Goal: Use online tool/utility: Utilize a website feature to perform a specific function

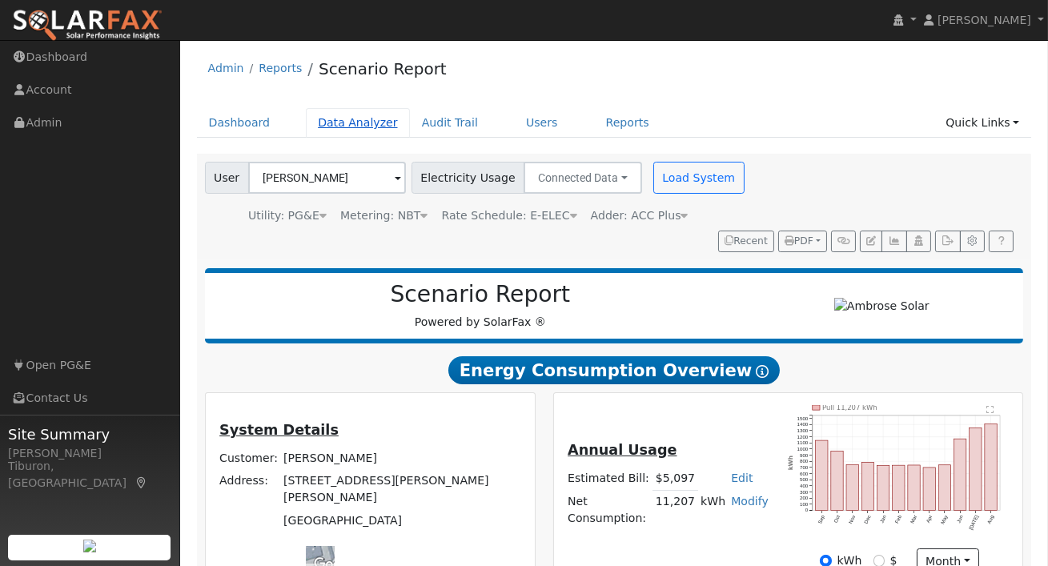
click at [344, 123] on link "Data Analyzer" at bounding box center [358, 123] width 104 height 30
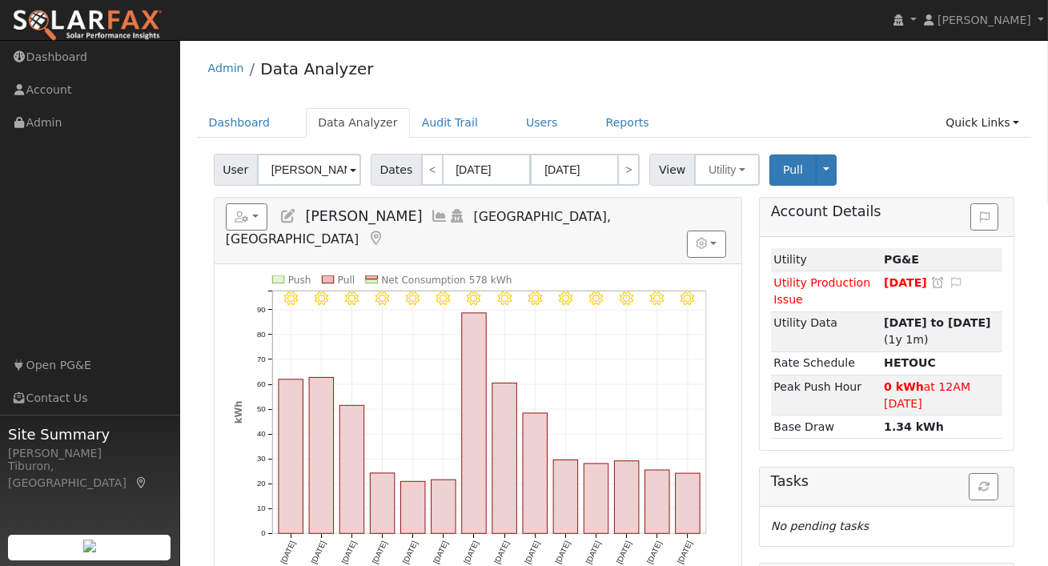
click at [312, 167] on input "[PERSON_NAME]" at bounding box center [309, 170] width 104 height 32
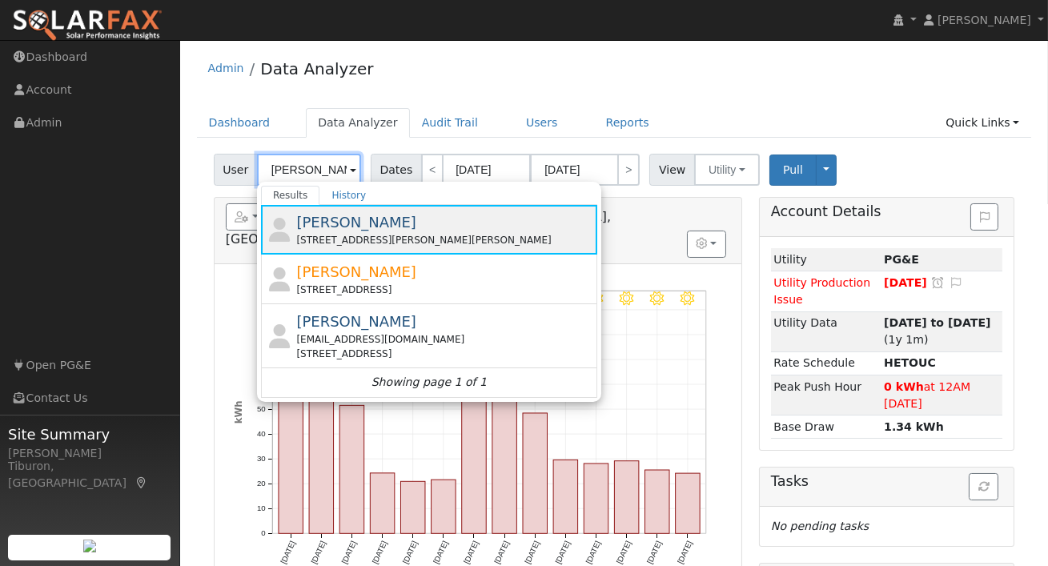
type input "Charles"
click at [389, 223] on span "[PERSON_NAME]" at bounding box center [356, 222] width 120 height 17
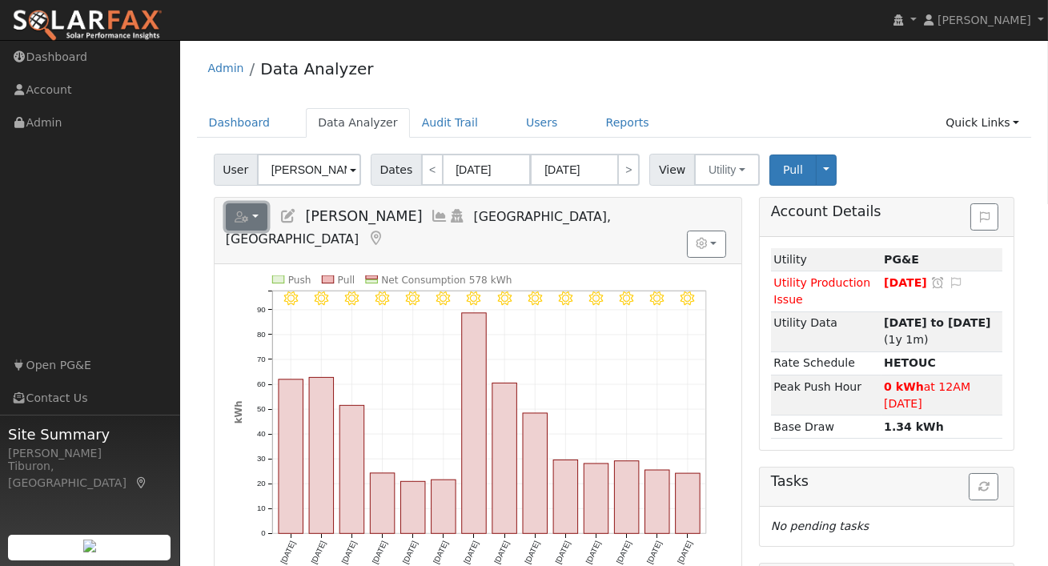
click at [247, 220] on icon "button" at bounding box center [242, 216] width 14 height 11
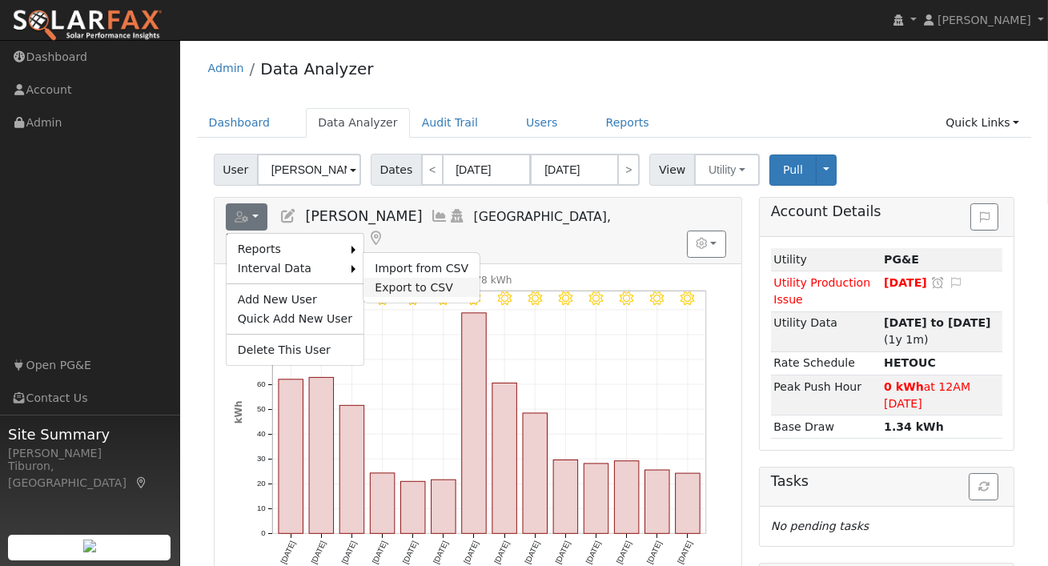
click at [383, 287] on link "Export to CSV" at bounding box center [422, 287] width 116 height 19
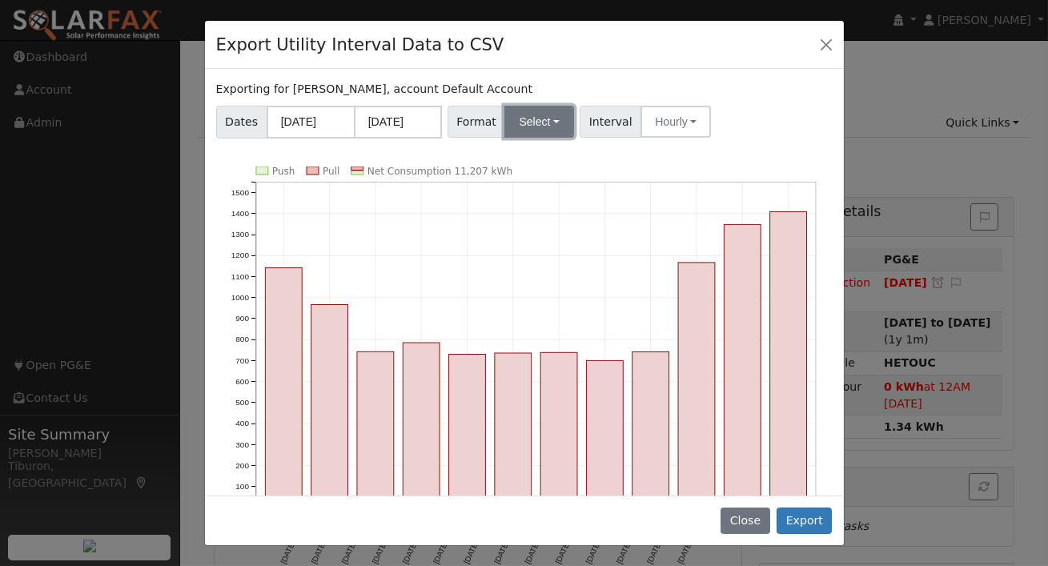
click at [535, 115] on button "Select" at bounding box center [540, 122] width 70 height 32
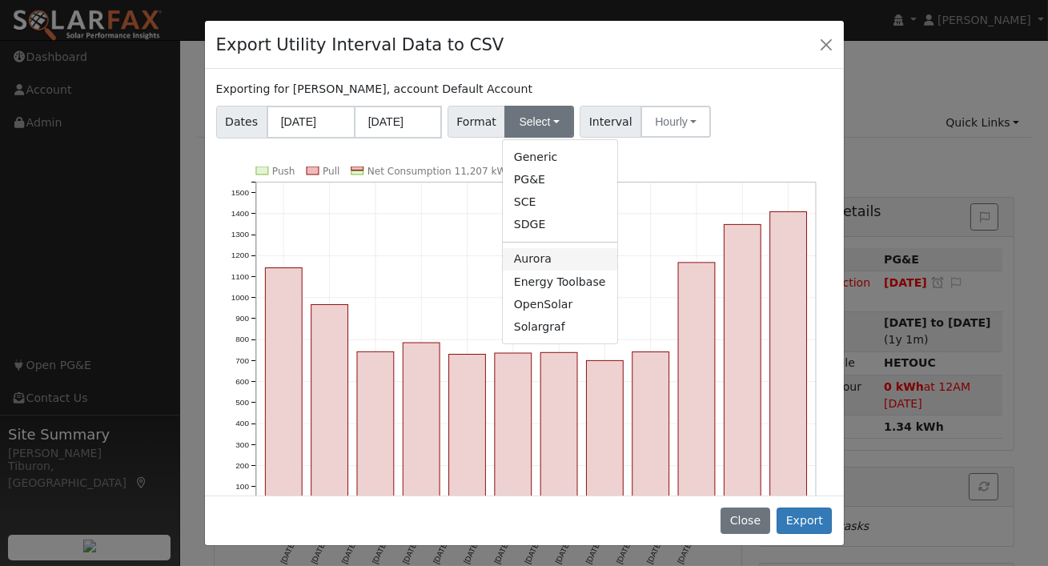
click at [531, 258] on link "Aurora" at bounding box center [560, 259] width 115 height 22
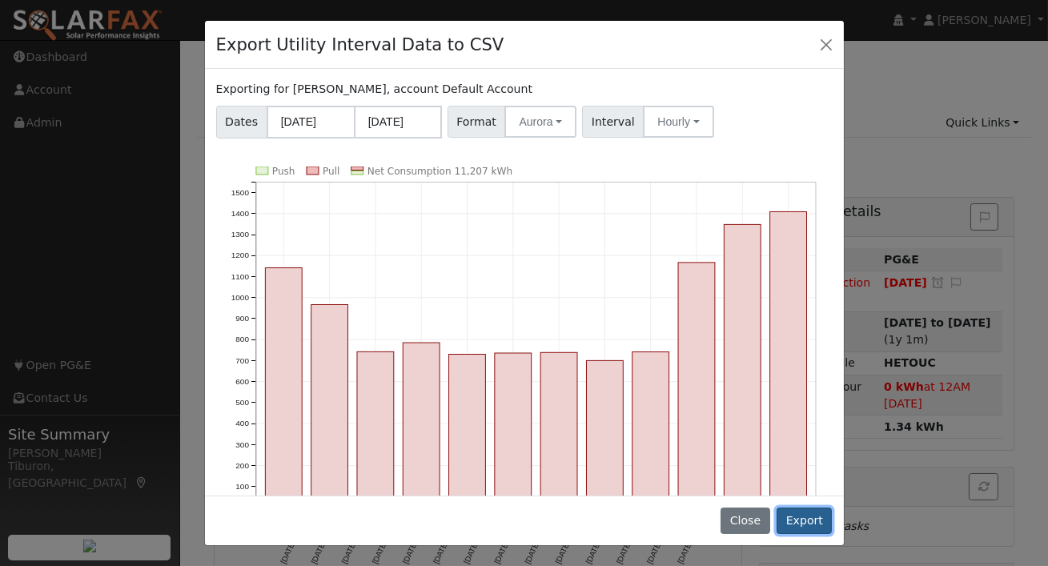
click at [801, 525] on button "Export" at bounding box center [804, 521] width 55 height 27
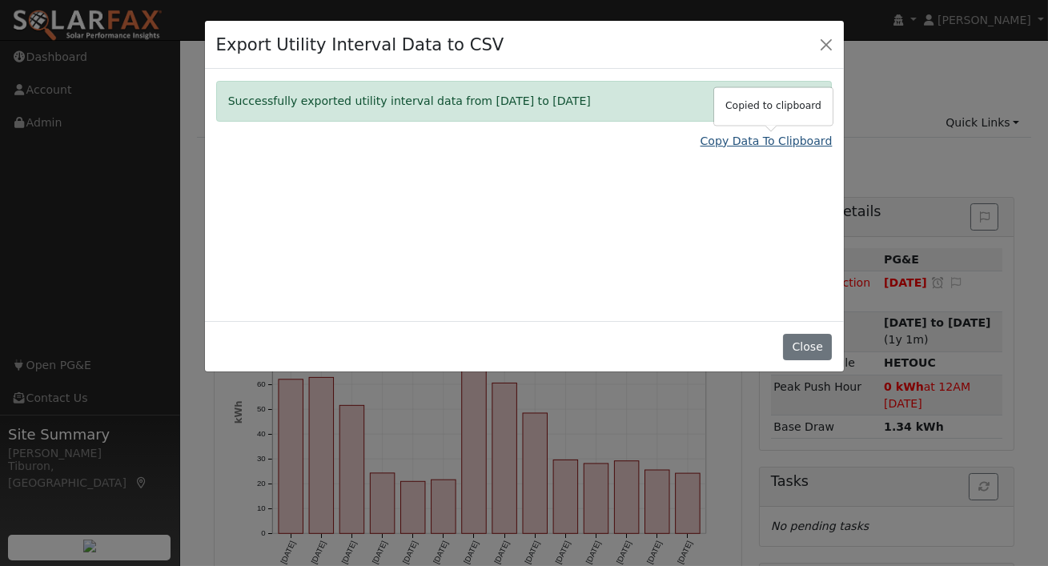
click at [775, 137] on link "Copy Data To Clipboard" at bounding box center [767, 141] width 132 height 17
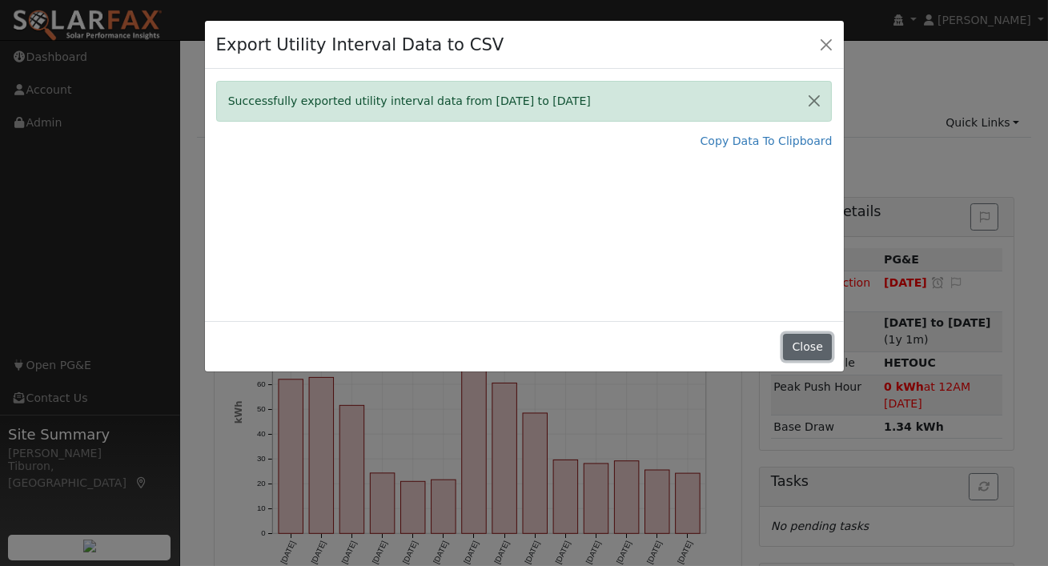
click at [805, 349] on button "Close" at bounding box center [807, 347] width 49 height 27
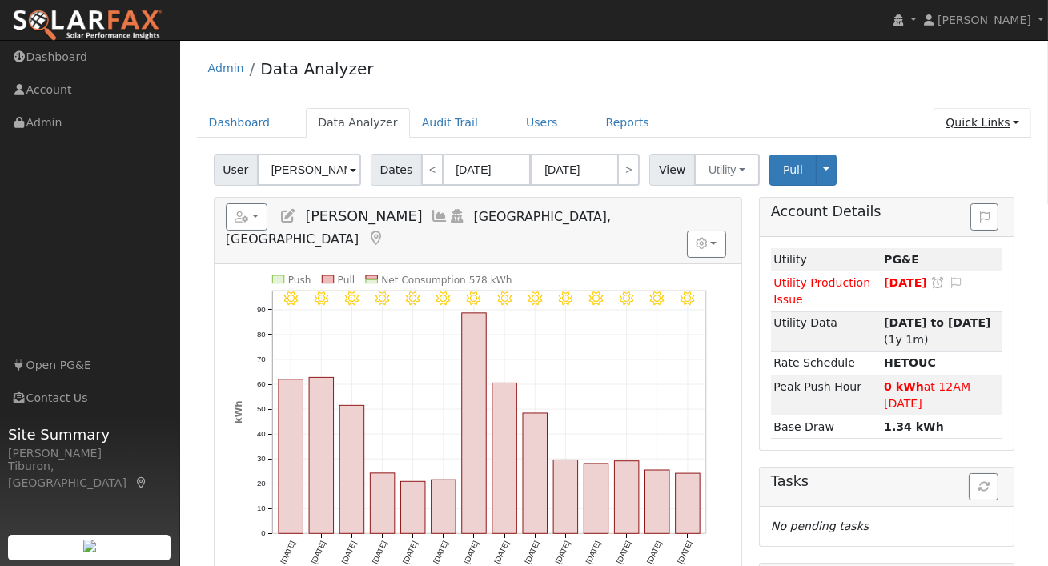
click at [976, 127] on link "Quick Links" at bounding box center [983, 123] width 98 height 30
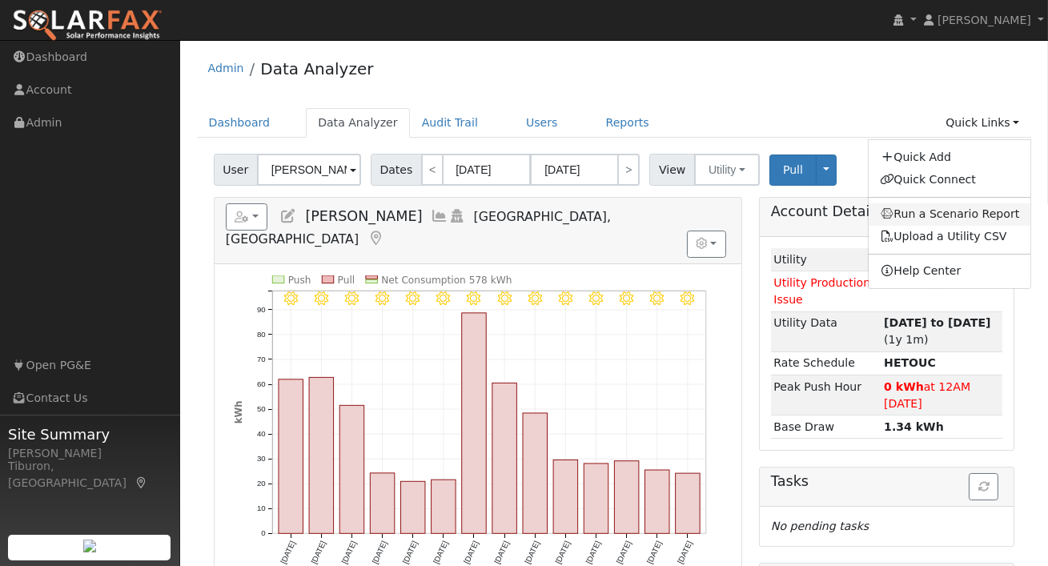
click at [955, 208] on link "Run a Scenario Report" at bounding box center [950, 214] width 163 height 22
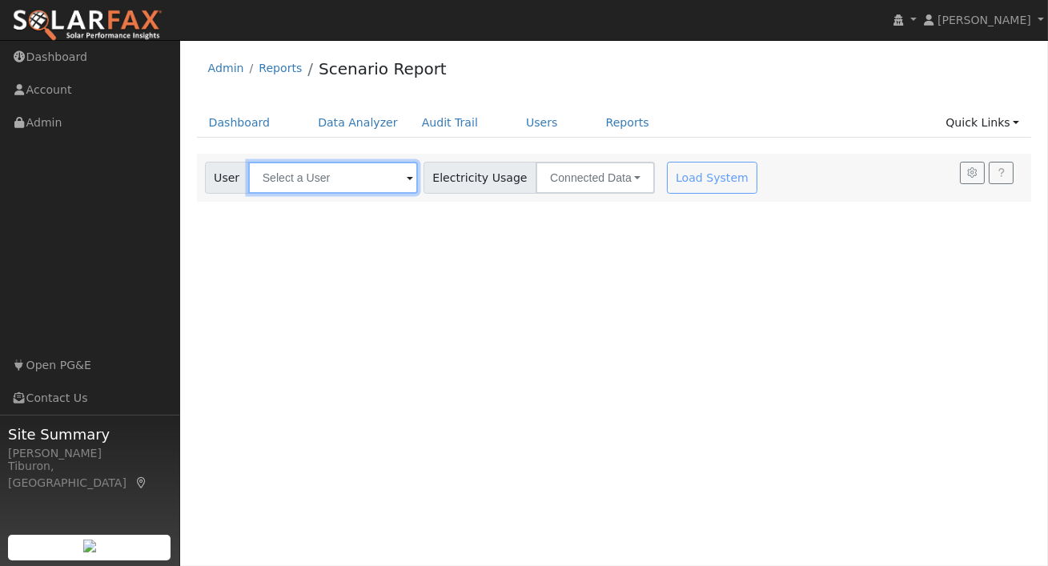
click at [335, 179] on input "text" at bounding box center [333, 178] width 170 height 32
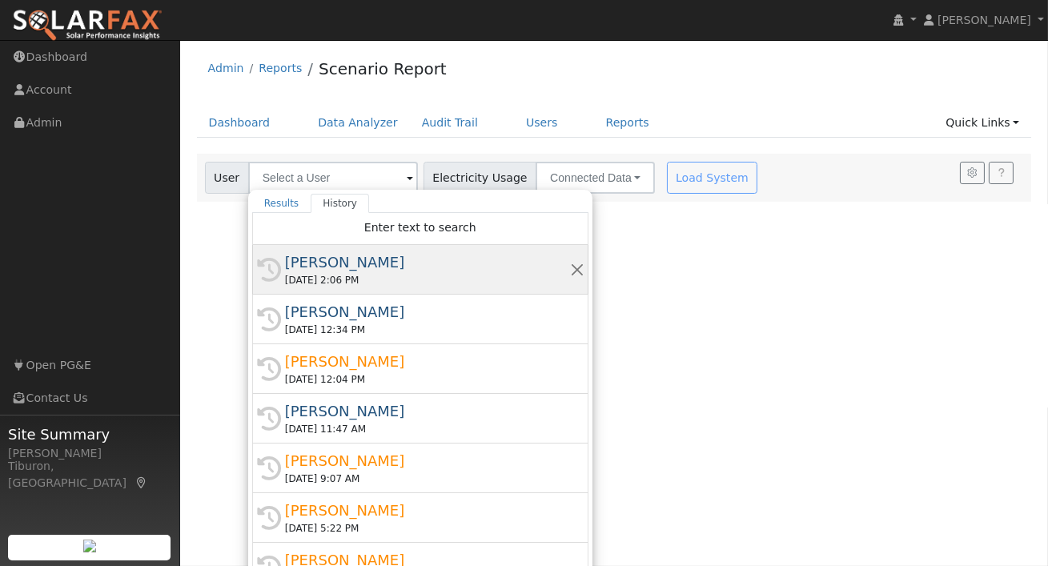
click at [392, 268] on div "[PERSON_NAME]" at bounding box center [427, 263] width 285 height 22
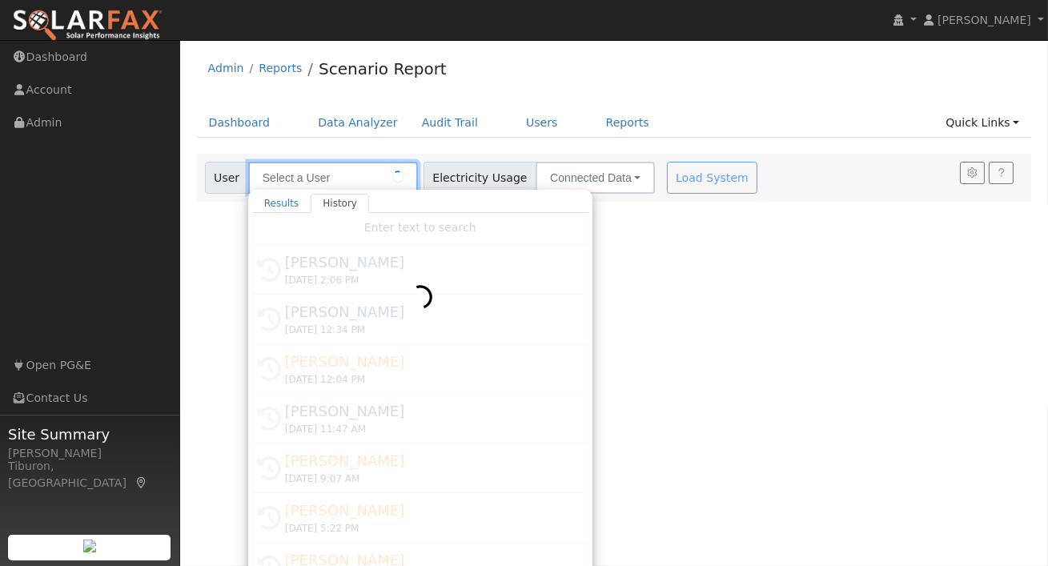
type input "[PERSON_NAME]"
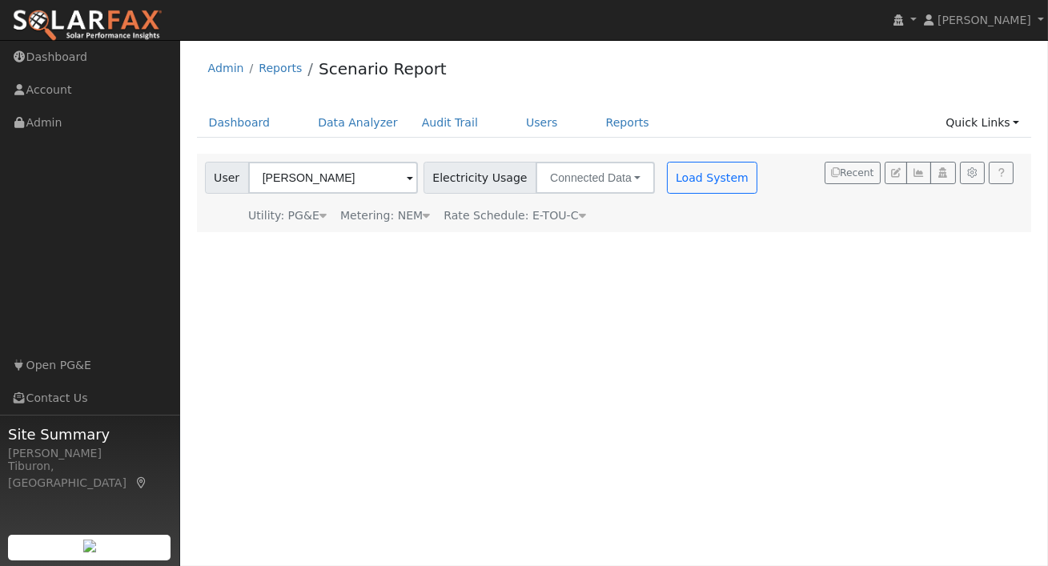
click at [401, 218] on div "Metering: NEM" at bounding box center [385, 215] width 90 height 17
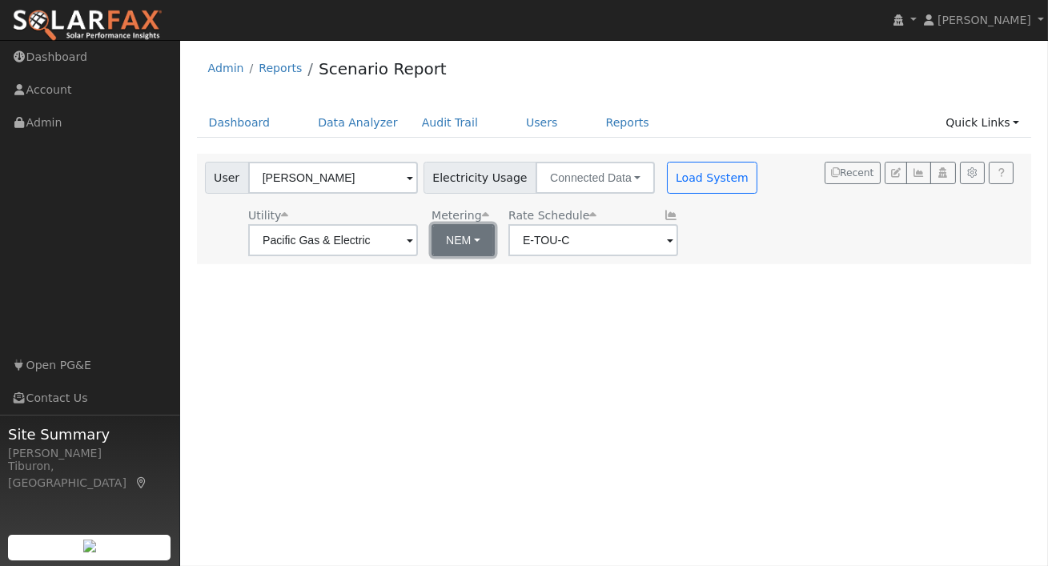
click at [439, 238] on button "NEM" at bounding box center [463, 240] width 63 height 32
click at [452, 300] on link "NBT" at bounding box center [468, 299] width 111 height 22
type input "E-ELEC"
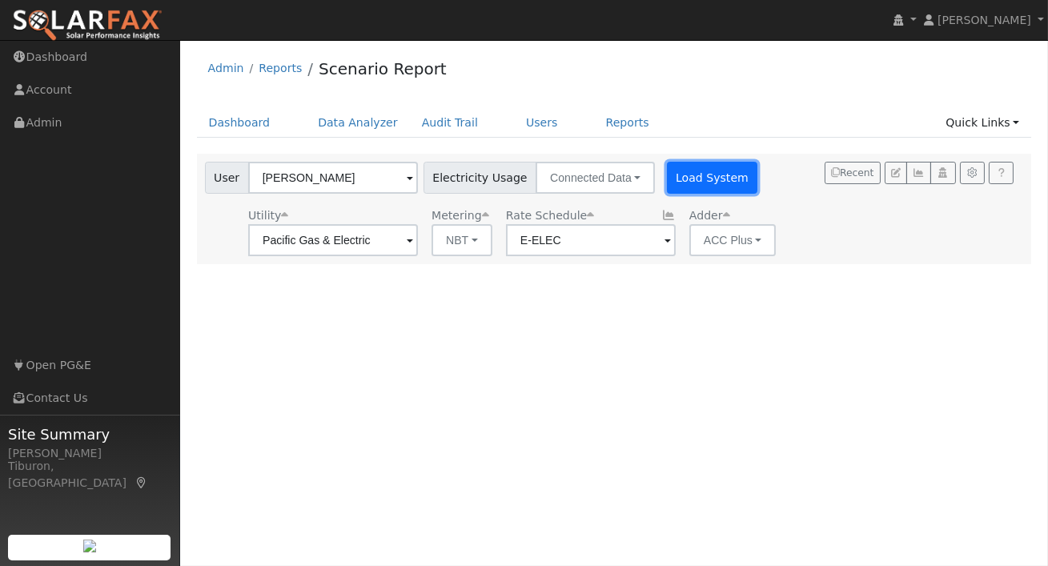
click at [688, 180] on button "Load System" at bounding box center [712, 178] width 91 height 32
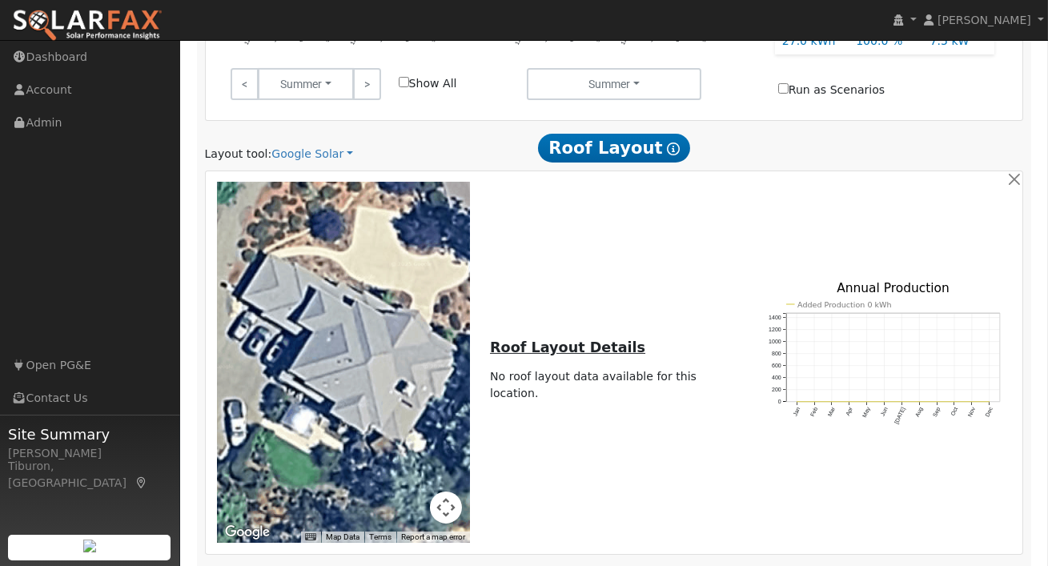
scroll to position [1005, 0]
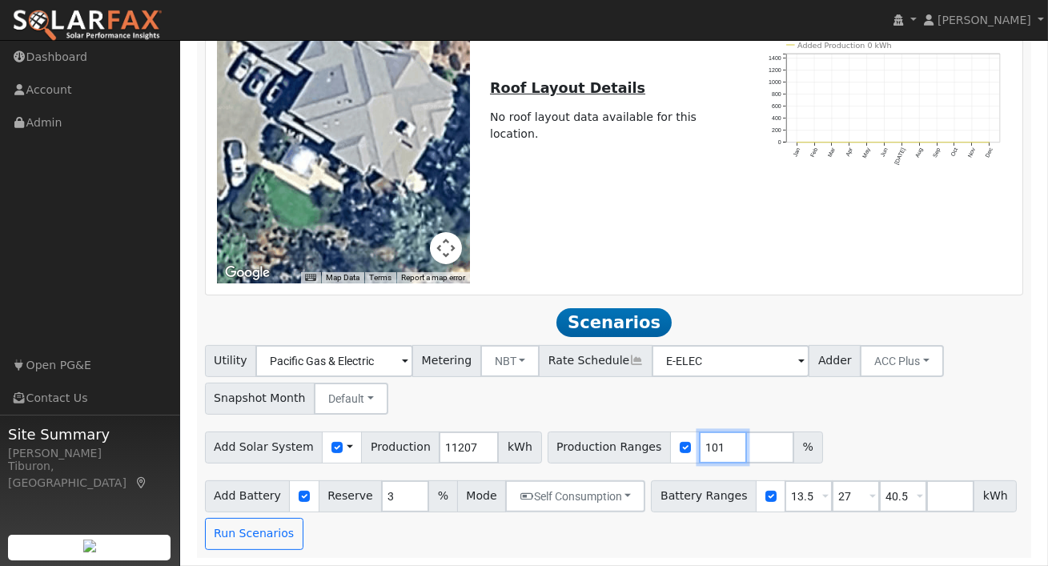
drag, startPoint x: 709, startPoint y: 447, endPoint x: 698, endPoint y: 448, distance: 11.2
click at [699, 448] on input "101" at bounding box center [723, 448] width 48 height 32
drag, startPoint x: 704, startPoint y: 445, endPoint x: 657, endPoint y: 444, distance: 47.3
click at [657, 444] on div "Production Ranges 101 %" at bounding box center [686, 448] width 276 height 32
type input "121"
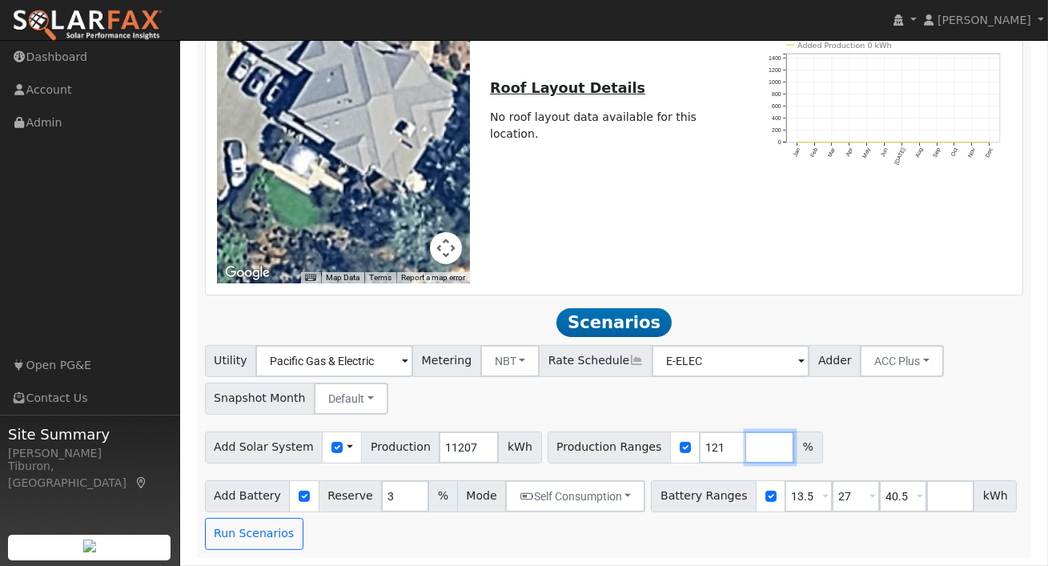
click at [747, 450] on input "number" at bounding box center [771, 448] width 48 height 32
type input "140"
drag, startPoint x: 796, startPoint y: 493, endPoint x: 747, endPoint y: 492, distance: 49.7
click at [747, 492] on div "Battery Ranges 13.5 Overrides Reserve % Mode None None Self Consumption Peak Sa…" at bounding box center [834, 497] width 366 height 32
type input "16"
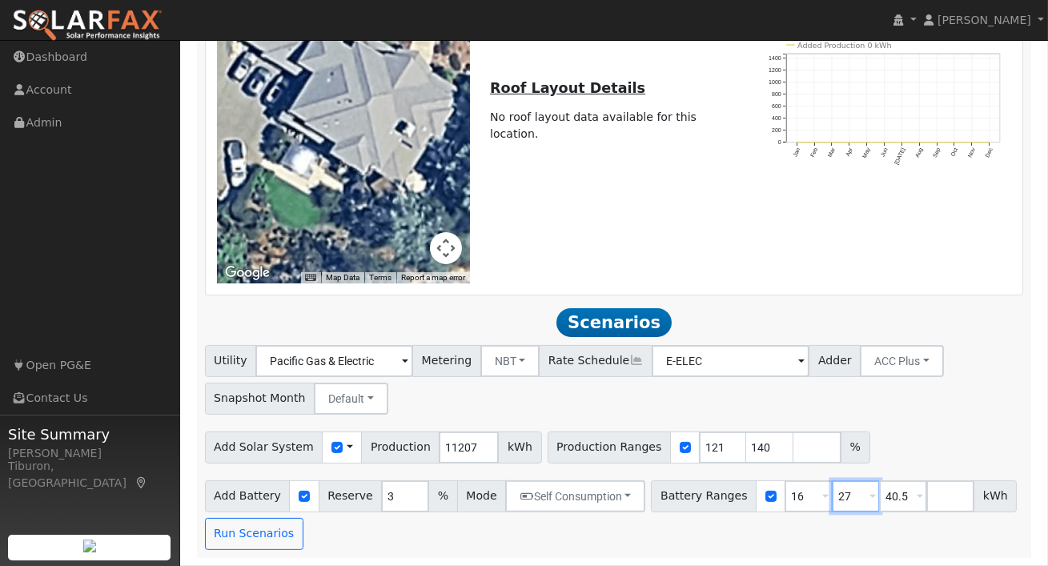
drag, startPoint x: 839, startPoint y: 497, endPoint x: 802, endPoint y: 497, distance: 37.7
click at [803, 497] on div "Battery Ranges 16 Overrides Reserve % Mode None None Self Consumption Peak Savi…" at bounding box center [834, 497] width 366 height 32
type input "24"
drag, startPoint x: 892, startPoint y: 499, endPoint x: 855, endPoint y: 493, distance: 37.3
click at [855, 493] on div "Battery Ranges 16 Overrides Reserve % Mode None None Self Consumption Peak Savi…" at bounding box center [834, 497] width 366 height 32
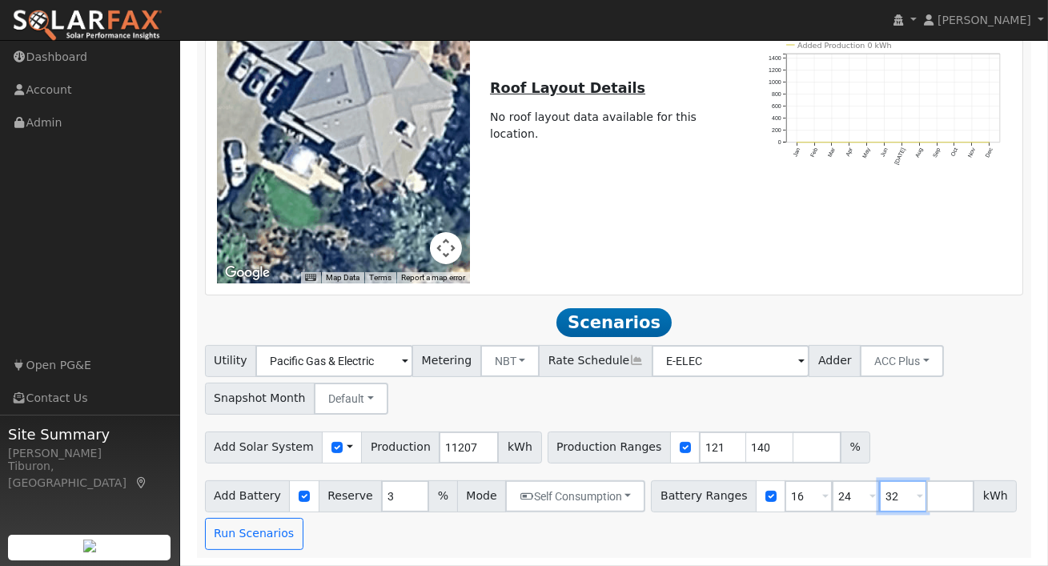
type input "32"
click at [940, 424] on div "Utility Pacific Gas & Electric Metering NBT NEM NBT Rate Schedule E-ELEC Adder …" at bounding box center [614, 447] width 836 height 205
click at [261, 534] on button "Run Scenarios" at bounding box center [254, 534] width 99 height 32
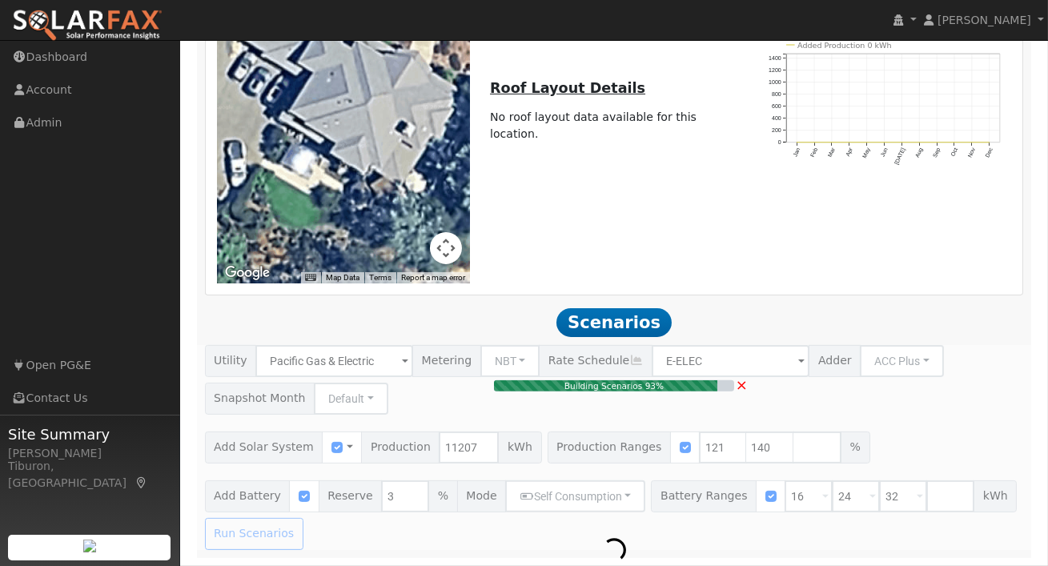
type input "9.0"
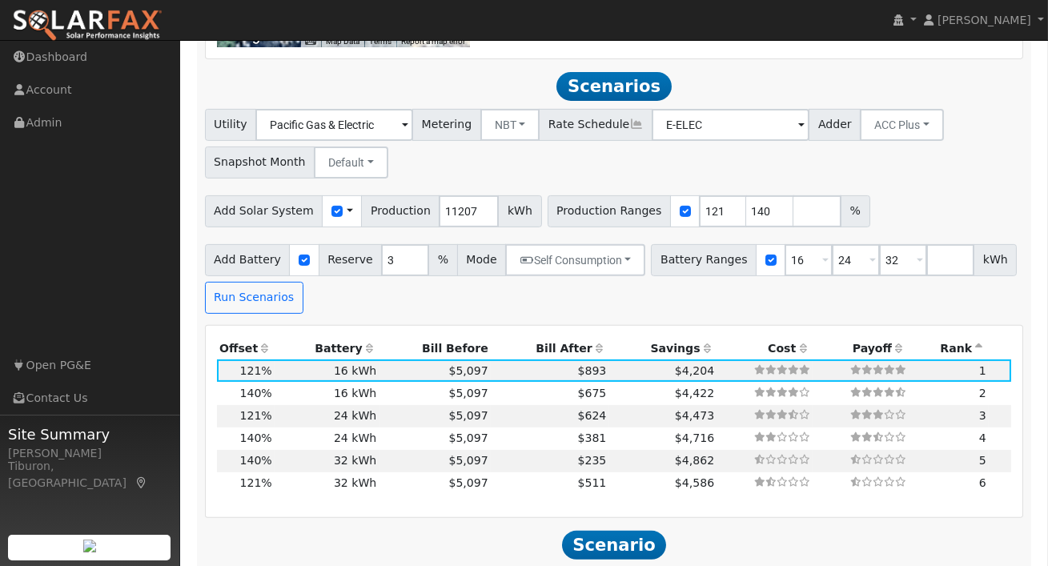
scroll to position [1264, 0]
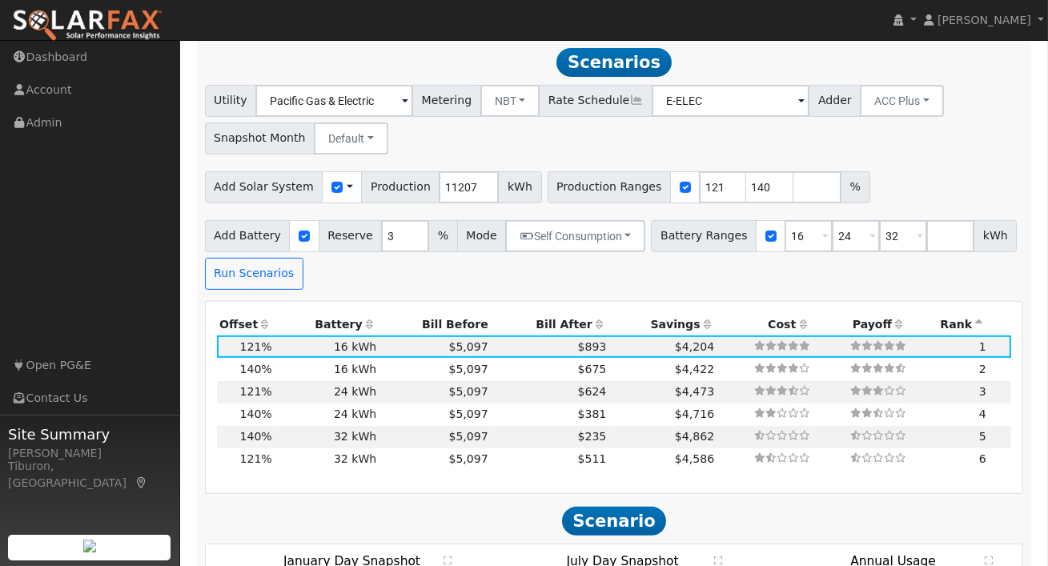
click at [549, 324] on th "Bill After" at bounding box center [550, 324] width 119 height 22
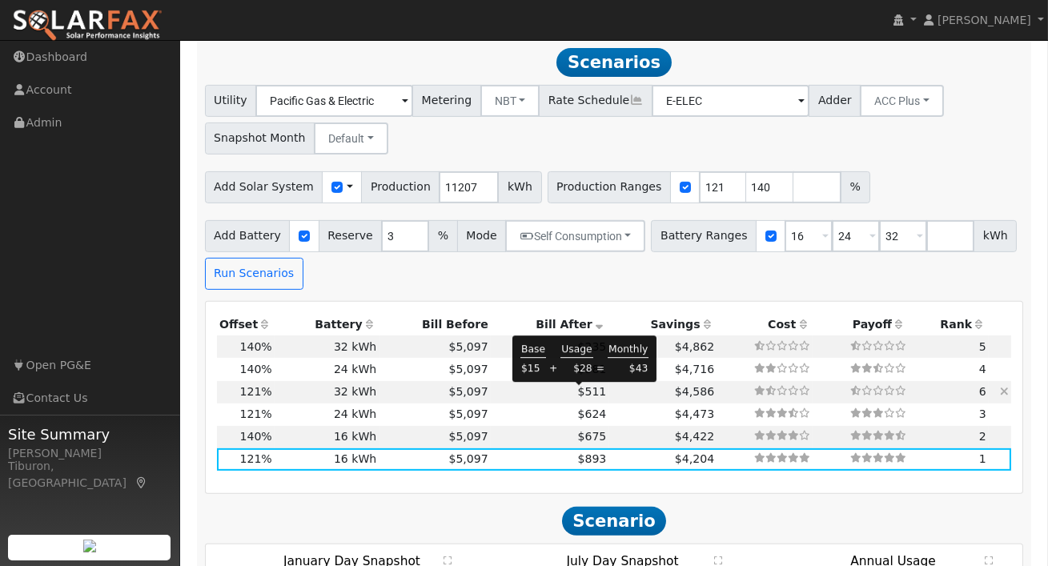
click at [584, 392] on span "$511" at bounding box center [592, 391] width 29 height 13
type input "$38,400"
type input "$21,012"
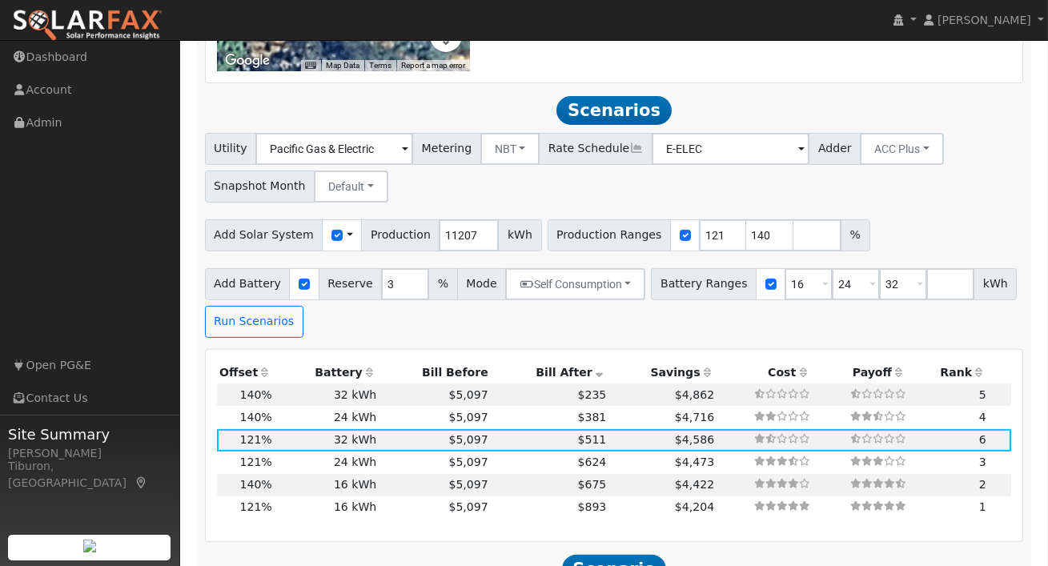
scroll to position [1382, 0]
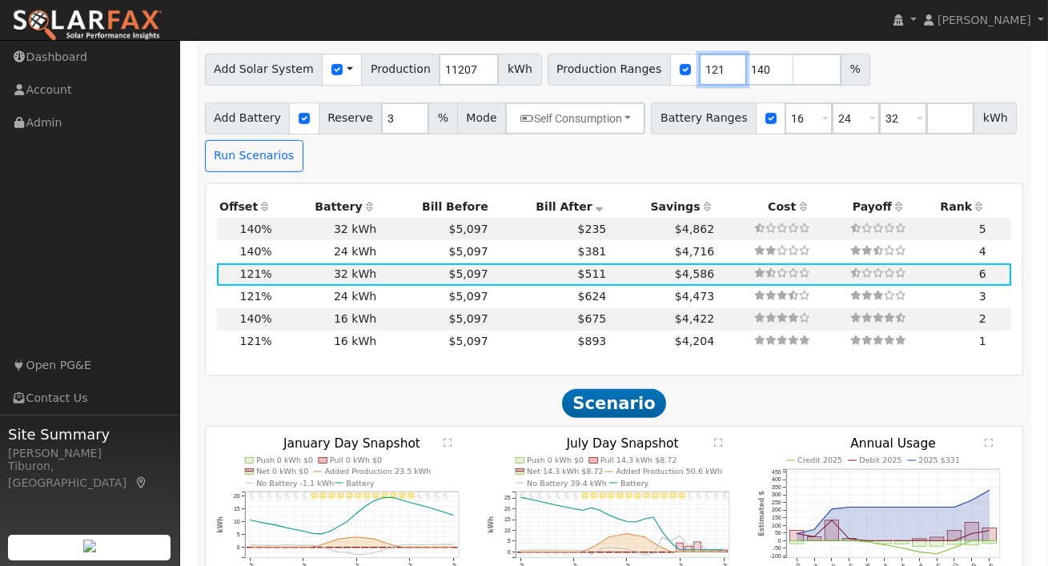
drag, startPoint x: 704, startPoint y: 70, endPoint x: 673, endPoint y: 70, distance: 31.2
click at [673, 70] on div "Production Ranges 121 140 %" at bounding box center [709, 70] width 323 height 32
type input "124"
drag, startPoint x: 754, startPoint y: 70, endPoint x: 733, endPoint y: 69, distance: 20.9
click at [747, 69] on input "140" at bounding box center [771, 70] width 48 height 32
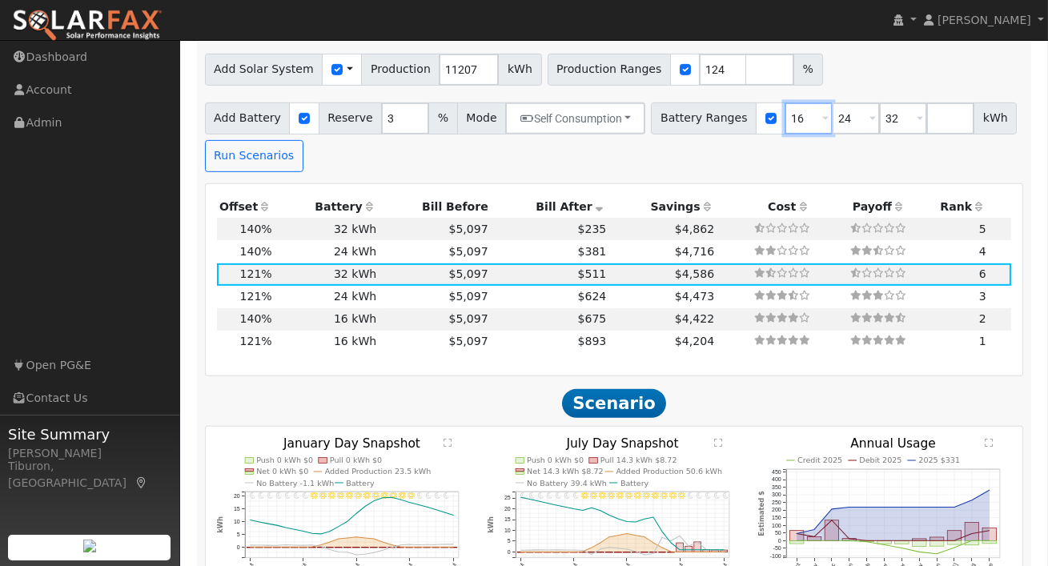
drag, startPoint x: 792, startPoint y: 123, endPoint x: 764, endPoint y: 119, distance: 28.3
click at [766, 119] on div "Battery Ranges 16 Overrides Reserve % Mode None None Self Consumption Peak Savi…" at bounding box center [834, 119] width 366 height 32
type input "24"
type input "32"
type input "24"
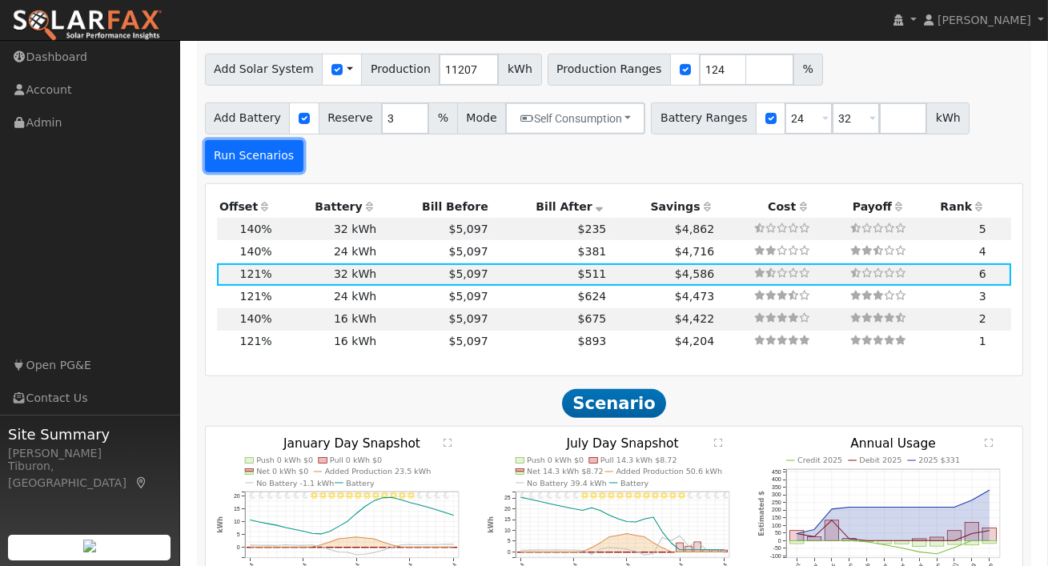
click at [259, 169] on button "Run Scenarios" at bounding box center [254, 156] width 99 height 32
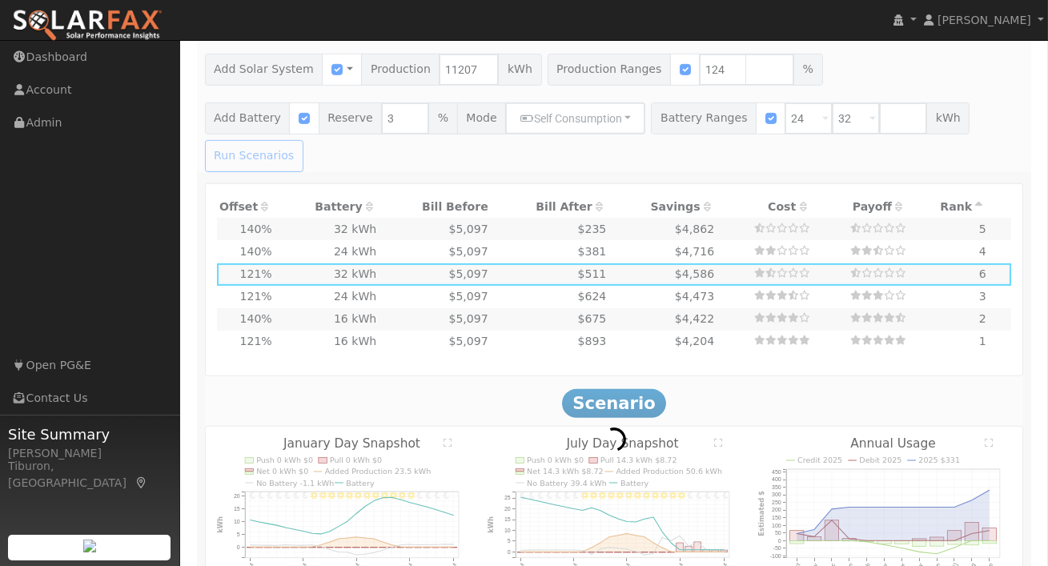
type input "9.3"
type input "$32,426"
type input "$28,800"
type input "$18,368"
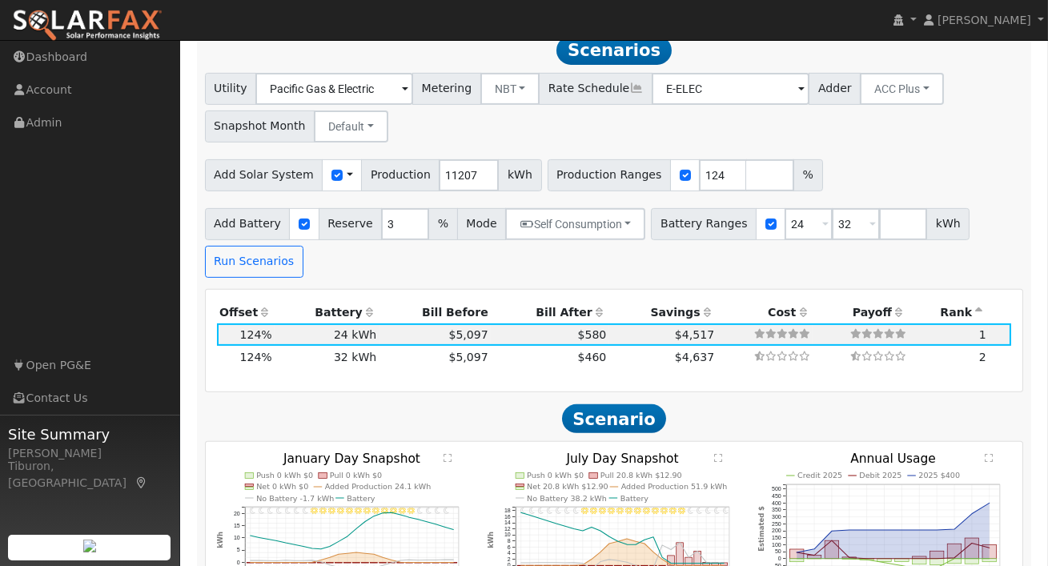
scroll to position [1264, 0]
